Goal: Transaction & Acquisition: Purchase product/service

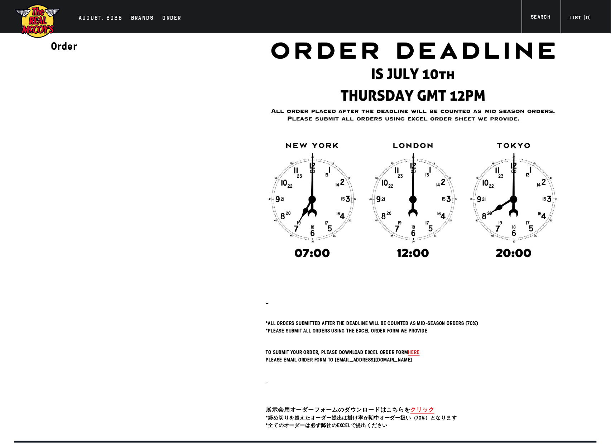
click at [52, 24] on img at bounding box center [37, 21] width 47 height 35
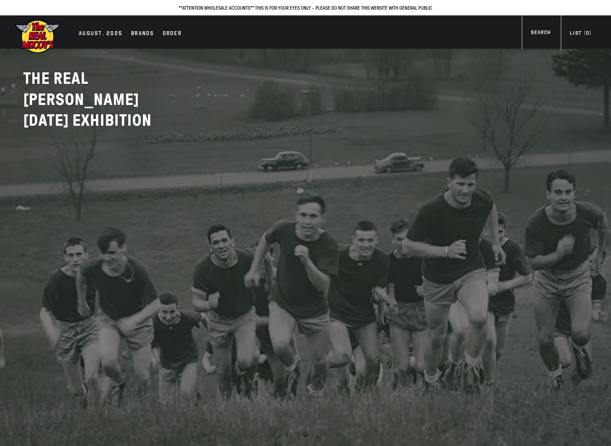
scroll to position [1077, 0]
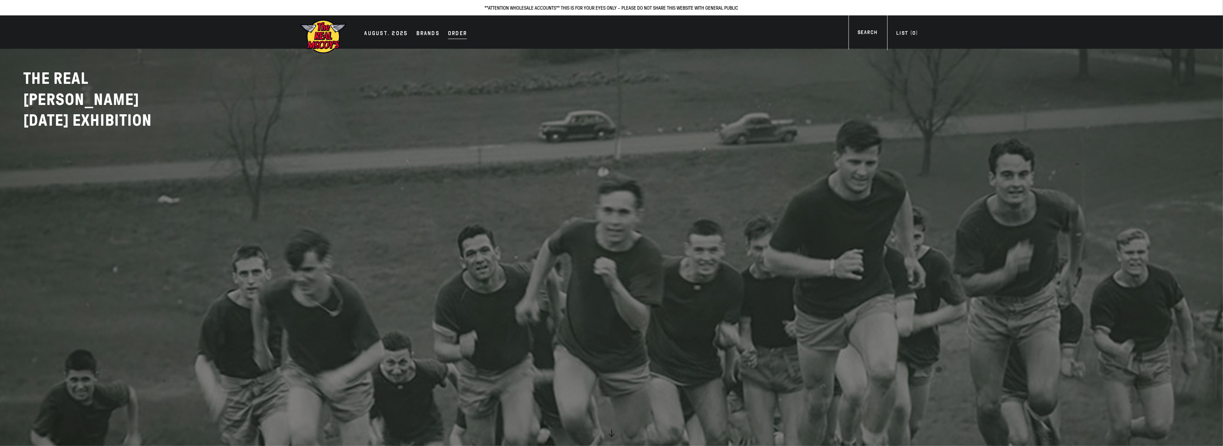
click at [459, 31] on div "Order" at bounding box center [457, 34] width 19 height 10
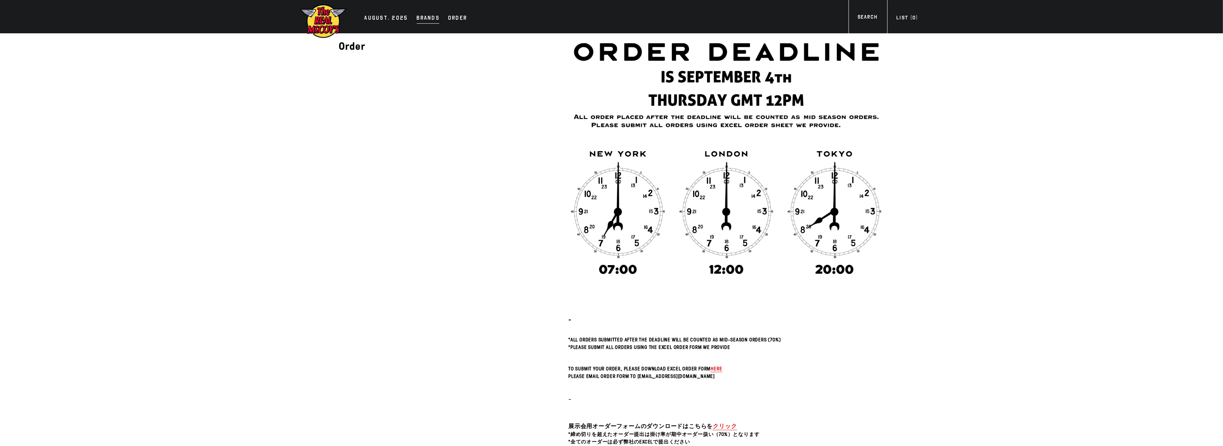
click at [418, 20] on div "Brands" at bounding box center [428, 19] width 23 height 10
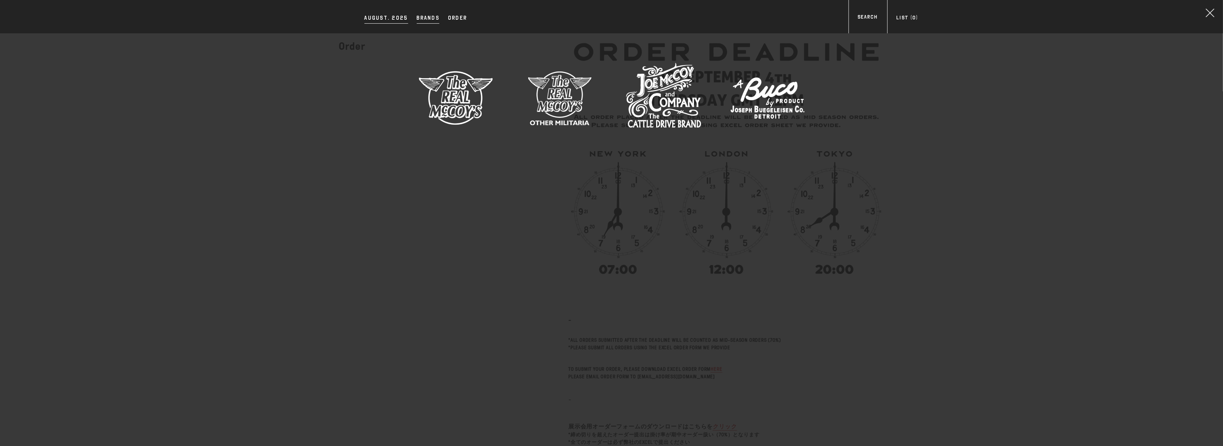
click at [384, 16] on div "AUGUST. 2025" at bounding box center [386, 19] width 44 height 10
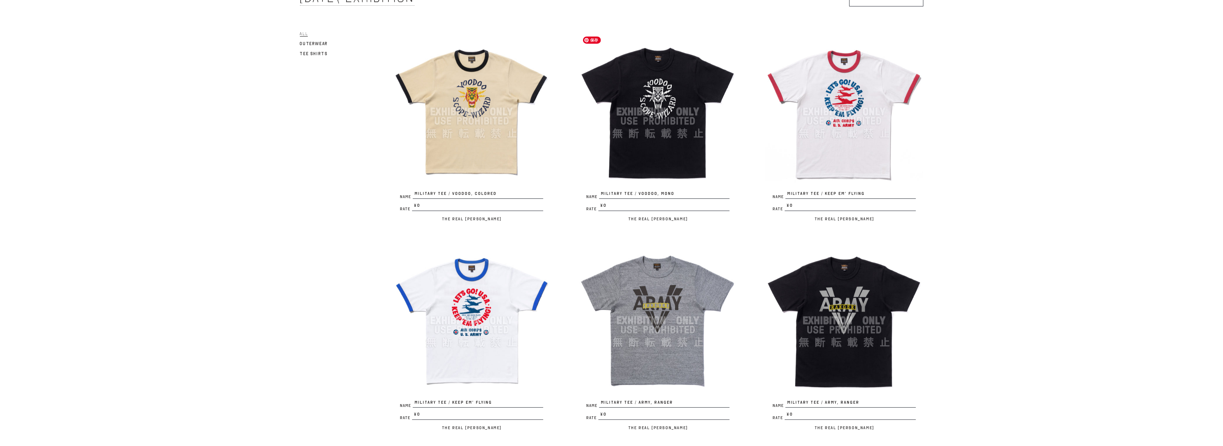
scroll to position [68, 0]
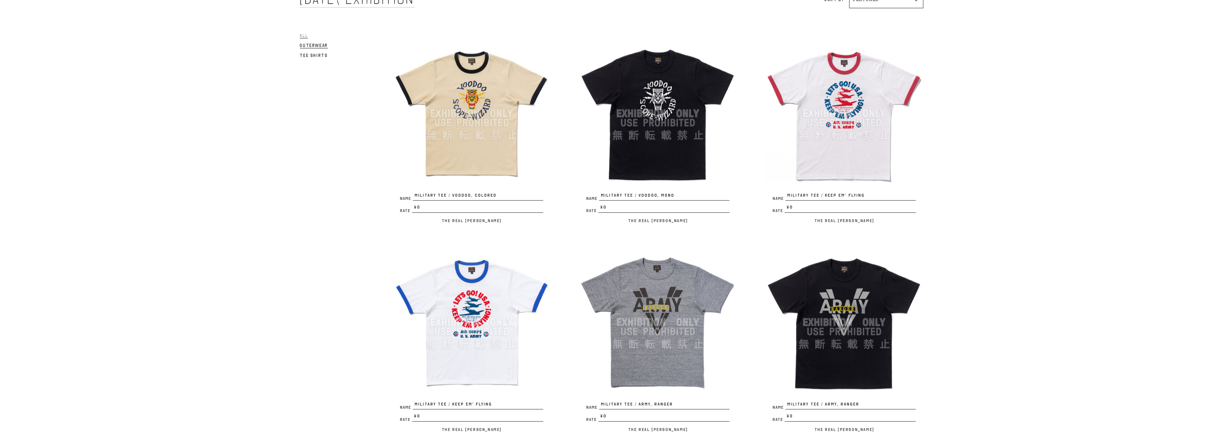
click at [316, 44] on span "Outerwear" at bounding box center [314, 45] width 28 height 5
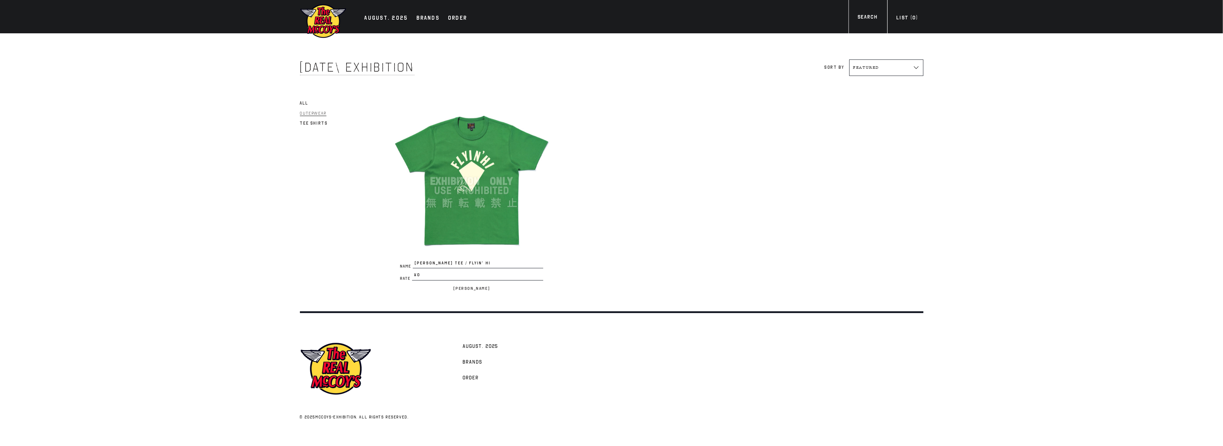
click at [300, 101] on span "All" at bounding box center [304, 103] width 8 height 5
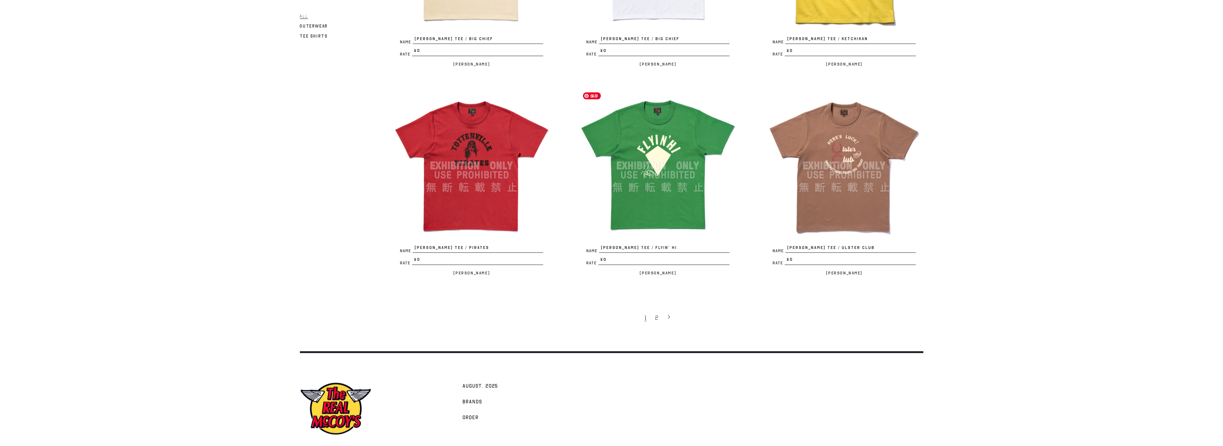
scroll to position [1509, 0]
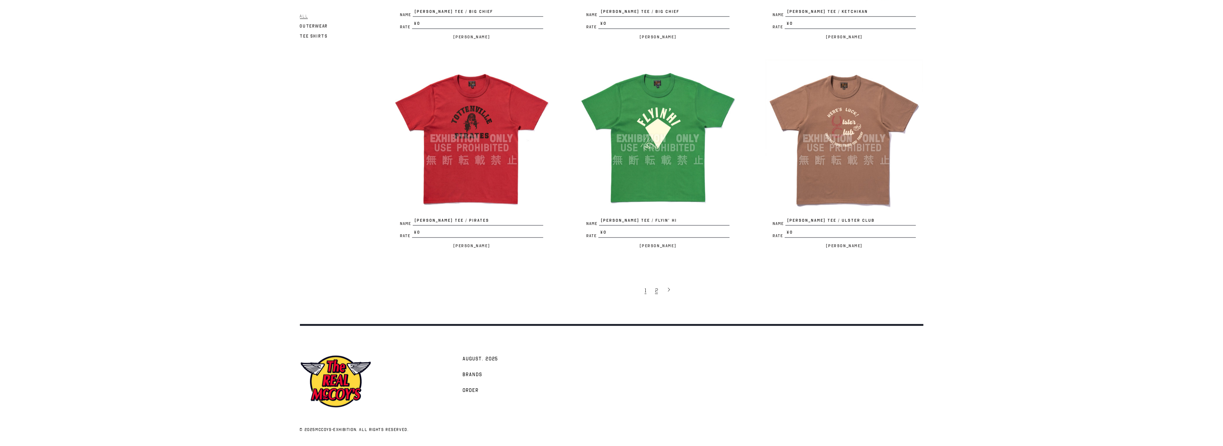
click at [656, 287] on span "2" at bounding box center [656, 290] width 3 height 7
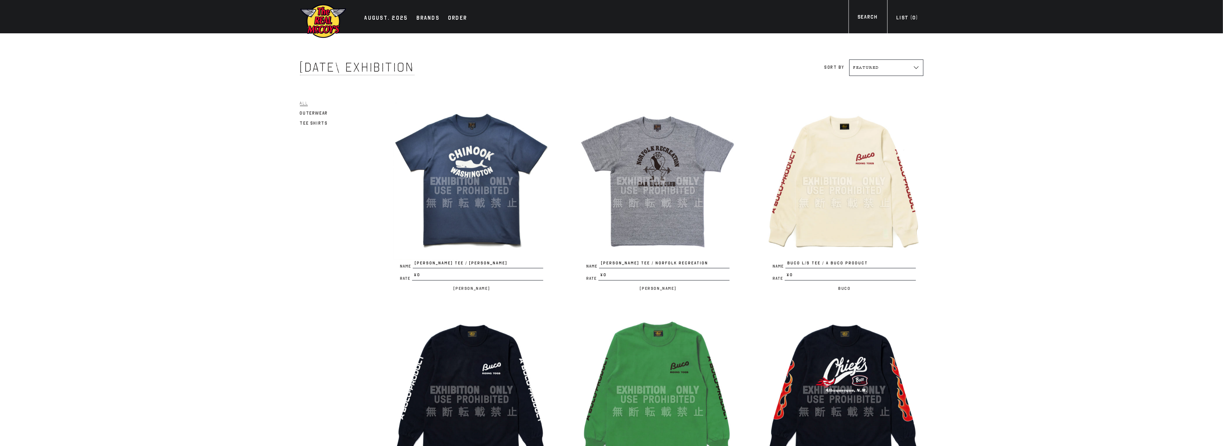
click at [305, 104] on span "All" at bounding box center [304, 103] width 8 height 5
